Goal: Transaction & Acquisition: Download file/media

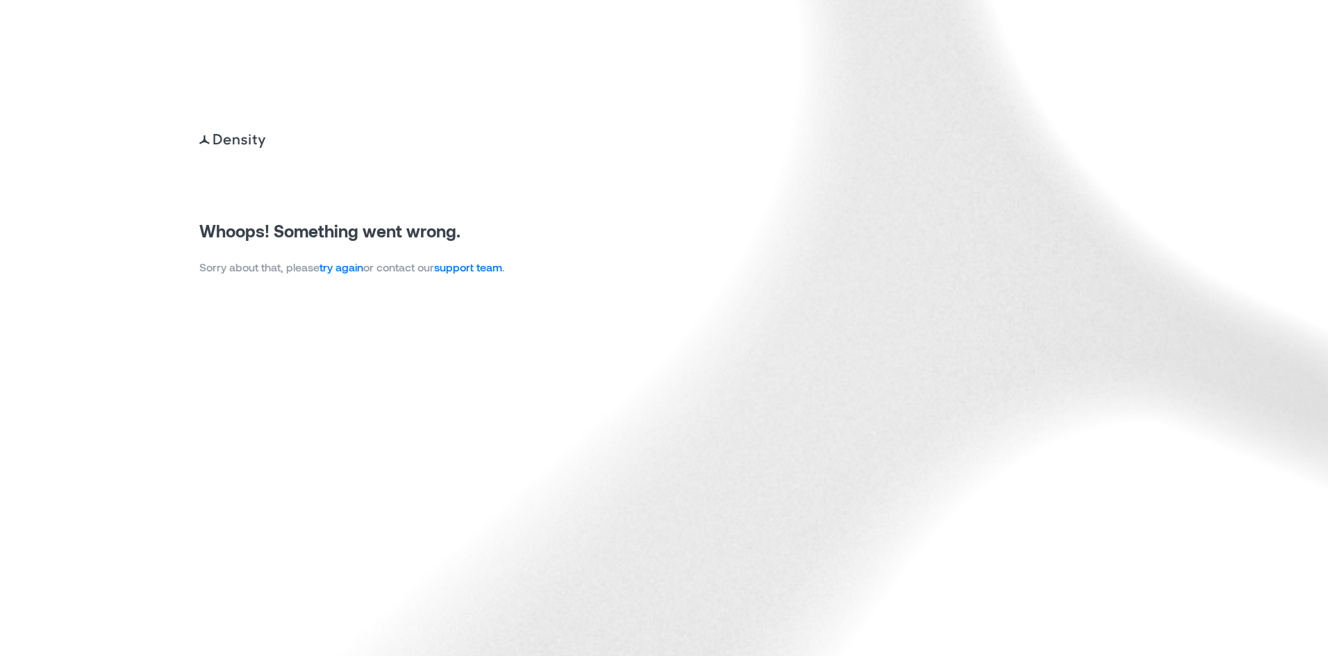
click at [354, 267] on link "try again" at bounding box center [342, 267] width 44 height 13
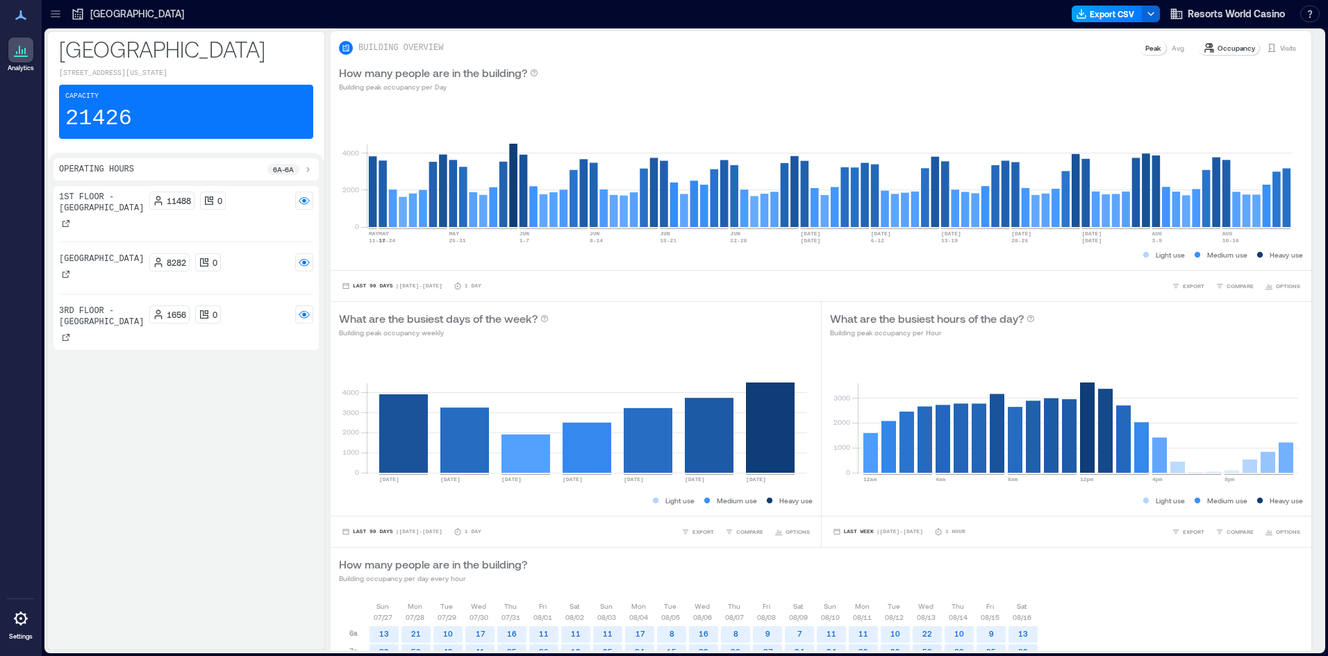
click at [1121, 12] on button "Export CSV" at bounding box center [1107, 14] width 71 height 17
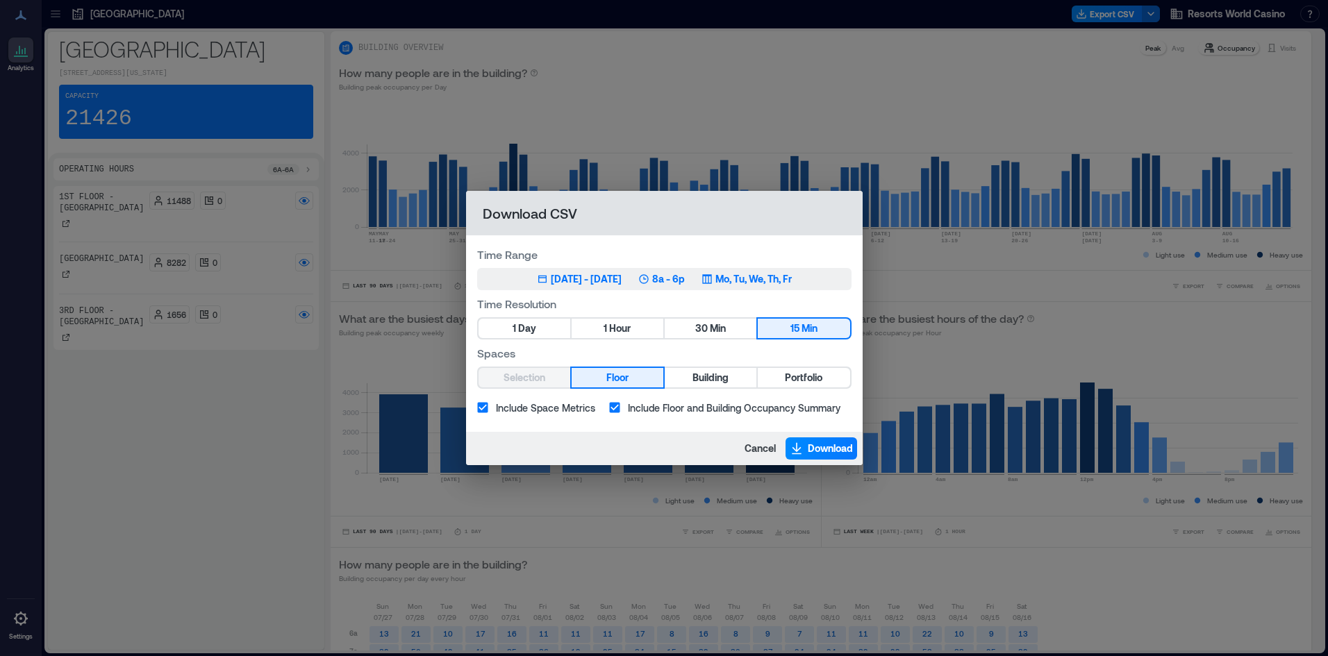
click at [647, 283] on div "May 17, 2025 - Aug 16, 2025 8a - 6p Mo, Tu, We, Th, Fr" at bounding box center [664, 279] width 255 height 14
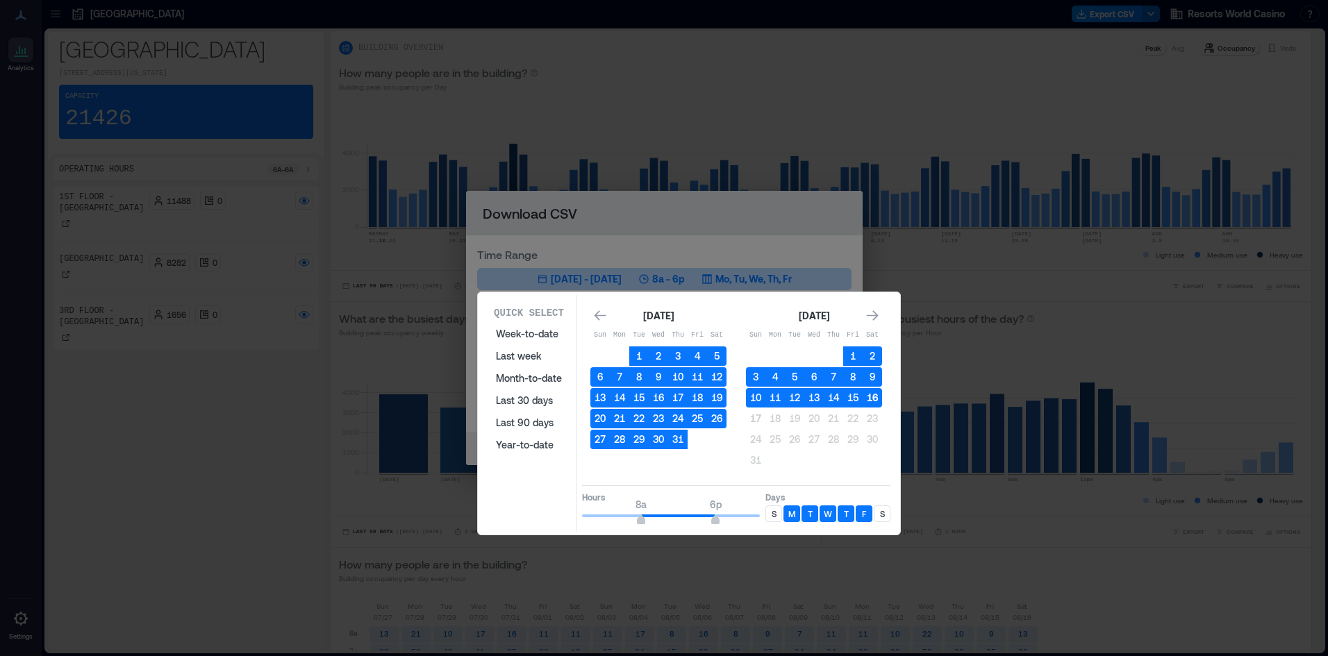
click at [873, 395] on button "16" at bounding box center [872, 397] width 19 height 19
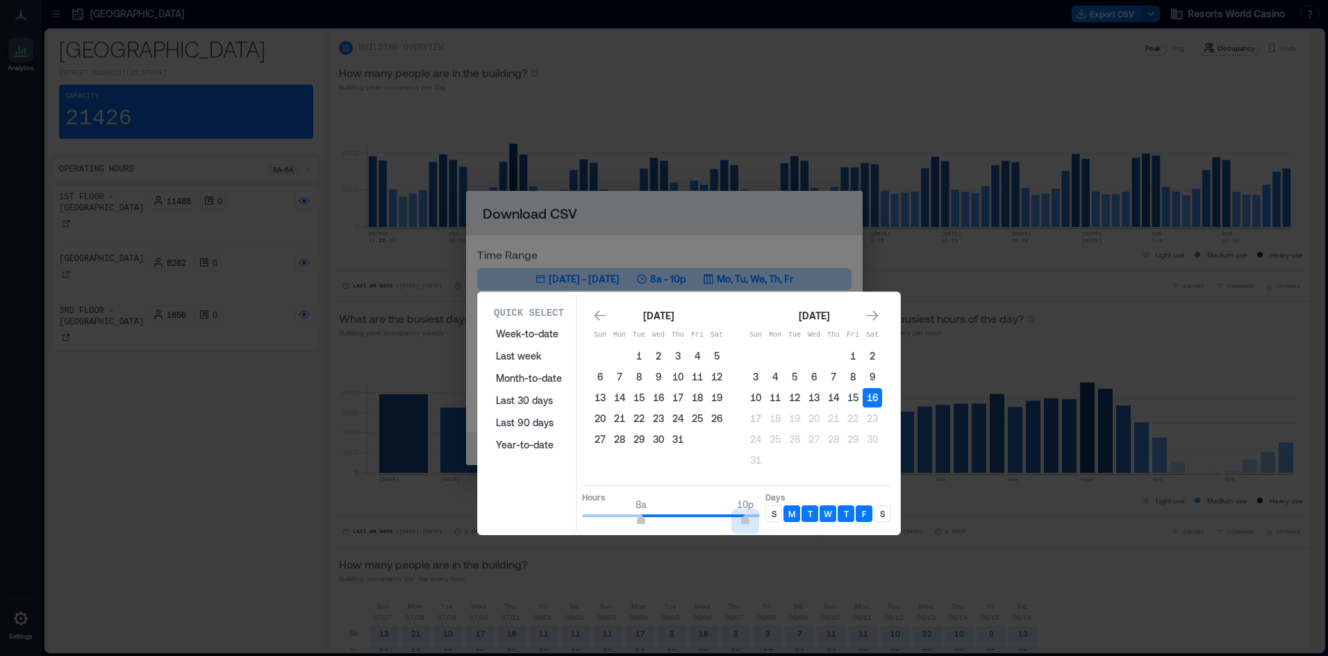
type input "**"
drag, startPoint x: 713, startPoint y: 520, endPoint x: 789, endPoint y: 517, distance: 75.8
click at [789, 517] on div "Hours 8a 12a Days S M T W T F S" at bounding box center [736, 506] width 308 height 41
type input "*"
drag, startPoint x: 644, startPoint y: 520, endPoint x: 561, endPoint y: 522, distance: 82.7
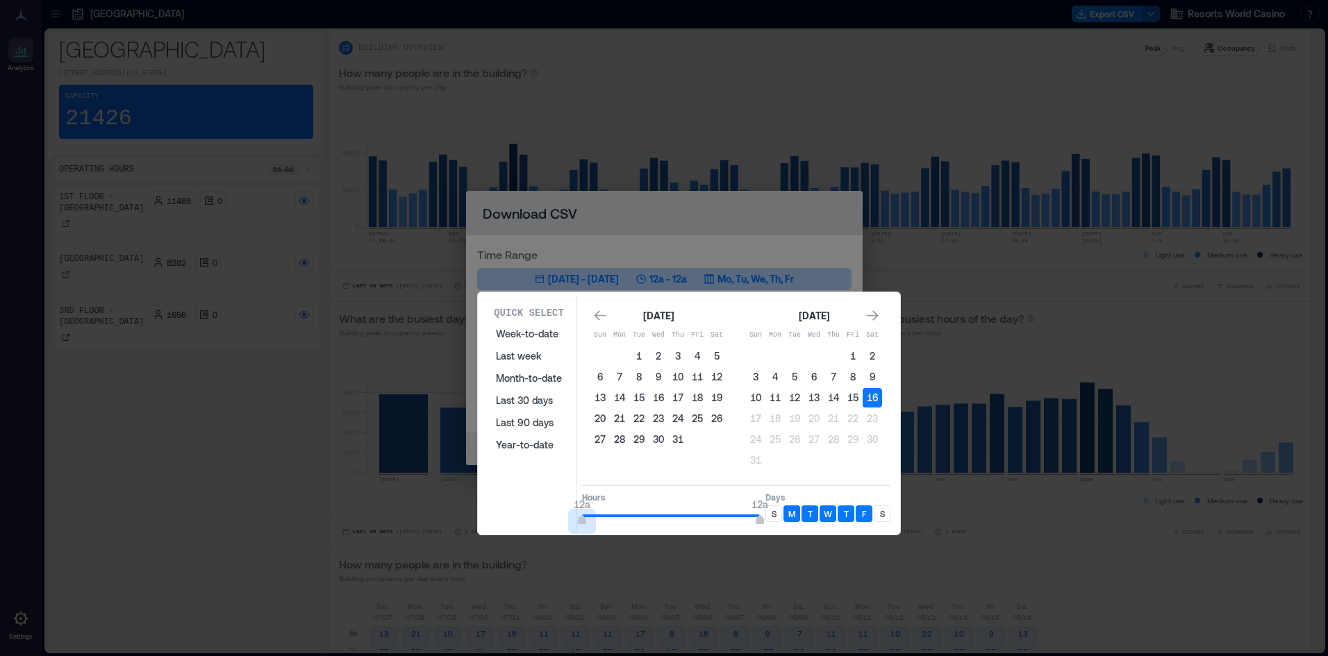
click at [561, 522] on div "Quick Select Week-to-date Last week Month-to-date Last 30 days Last 90 days Yea…" at bounding box center [689, 413] width 414 height 237
click at [772, 515] on p "S" at bounding box center [774, 514] width 5 height 11
click at [881, 518] on p "S" at bounding box center [882, 514] width 5 height 11
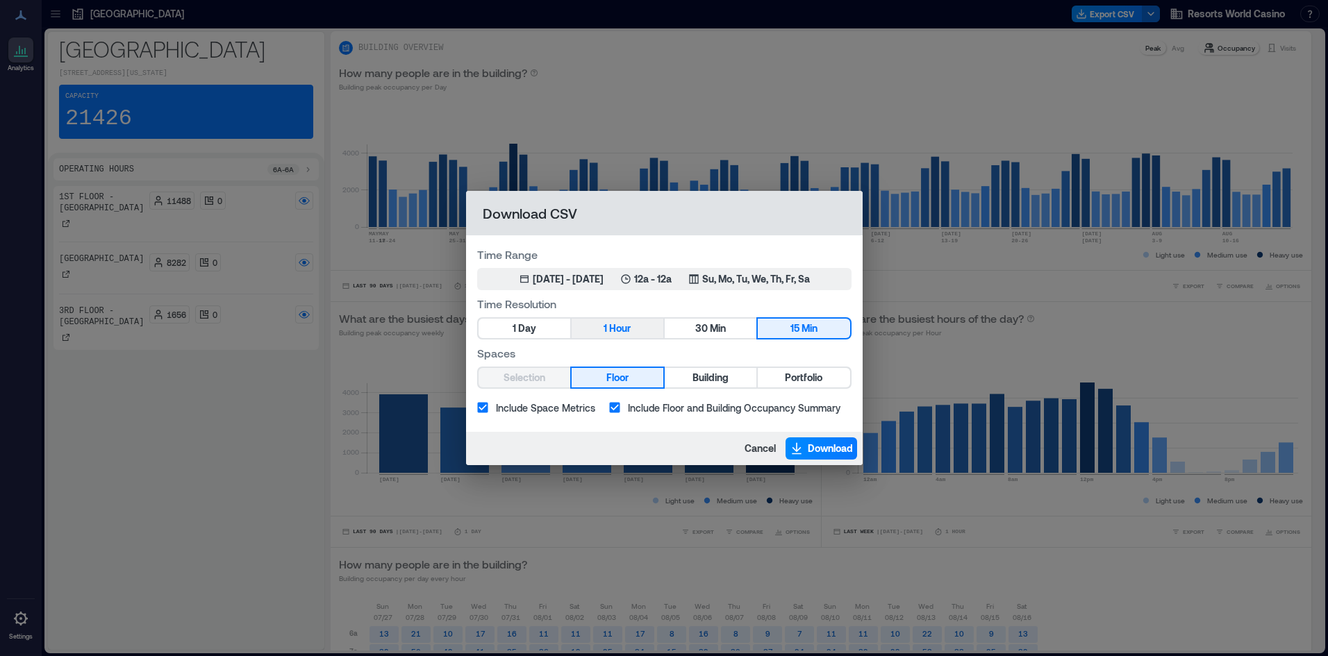
click at [626, 334] on span "Hour" at bounding box center [620, 328] width 22 height 17
click at [803, 385] on span "Portfolio" at bounding box center [804, 378] width 38 height 17
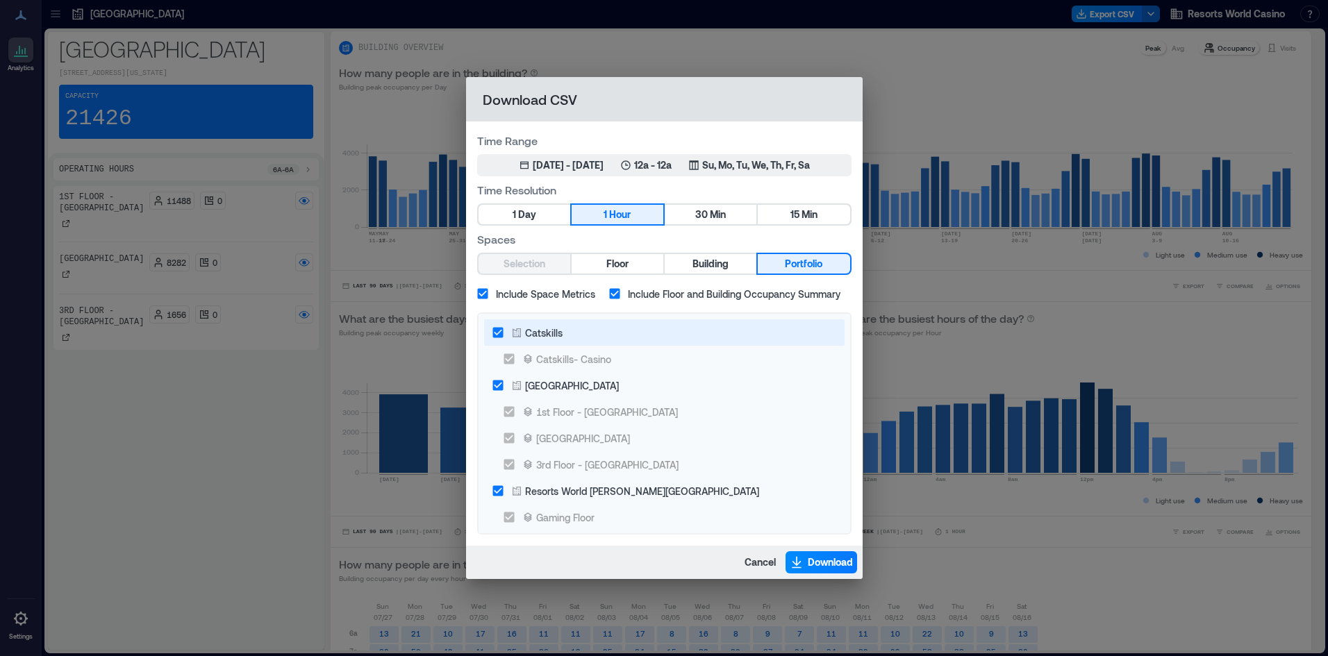
click at [514, 331] on icon at bounding box center [516, 332] width 11 height 11
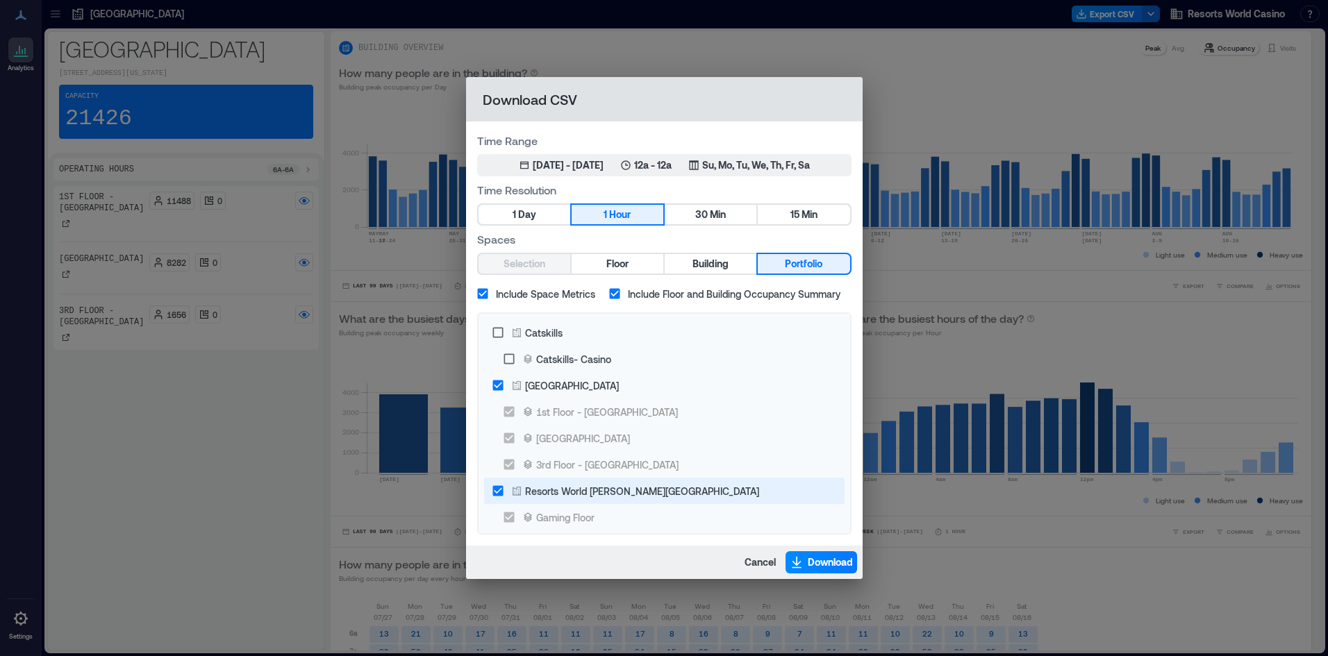
click at [545, 489] on div "Resorts World Hudson Valley" at bounding box center [642, 491] width 234 height 15
click at [813, 572] on button "Download" at bounding box center [822, 563] width 72 height 22
